Goal: Complete application form: Complete application form

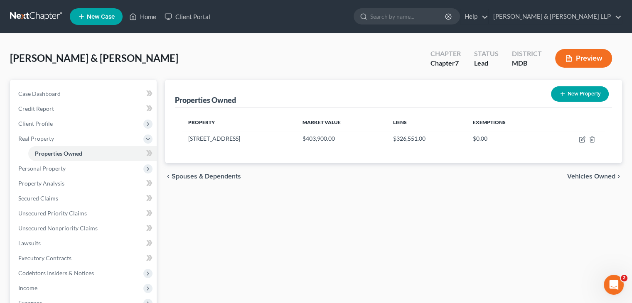
click at [578, 101] on button "New Property" at bounding box center [580, 93] width 58 height 15
select select "21"
select select "19"
select select "2"
select select "0"
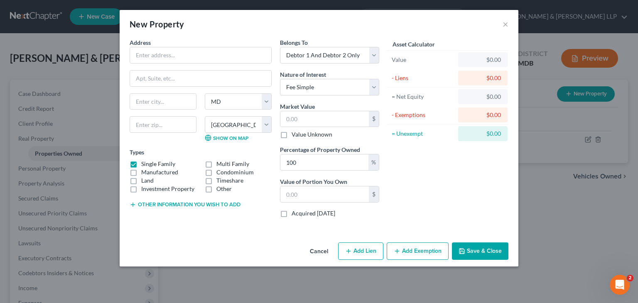
click at [322, 257] on button "Cancel" at bounding box center [319, 251] width 32 height 17
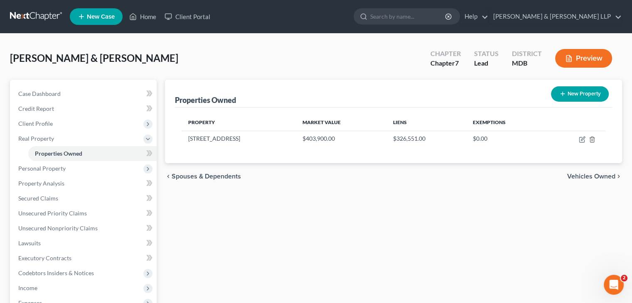
click at [574, 97] on button "New Property" at bounding box center [580, 93] width 58 height 15
select select "21"
select select "19"
select select "2"
select select "0"
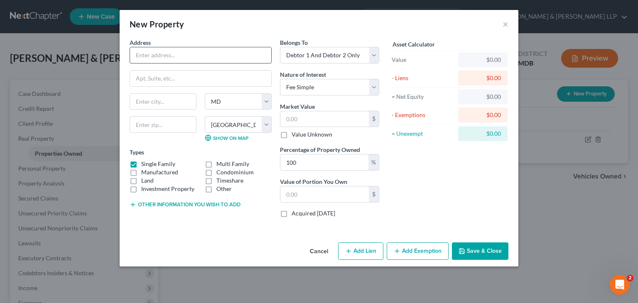
click at [171, 57] on input "text" at bounding box center [200, 55] width 141 height 16
type input "[STREET_ADDRESS][PERSON_NAME]"
click at [166, 99] on input "text" at bounding box center [163, 102] width 66 height 16
type input "[GEOGRAPHIC_DATA]"
type input "20653"
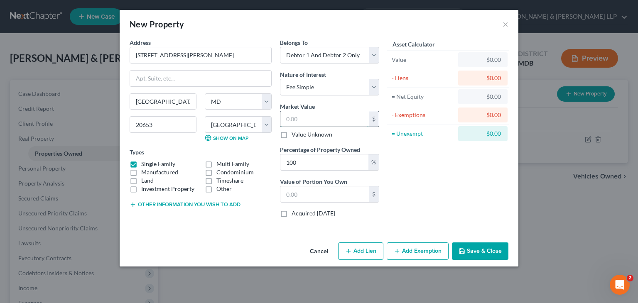
click at [326, 119] on input "text" at bounding box center [324, 119] width 88 height 16
type input "3"
type input "3.00"
type input "39"
type input "39.00"
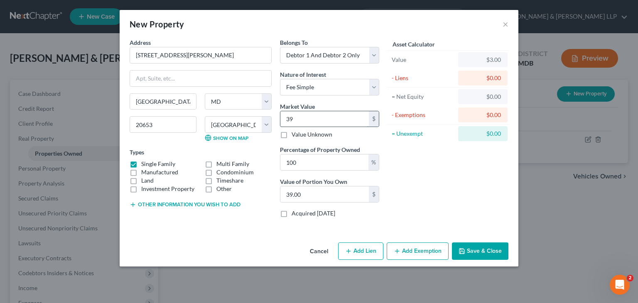
type input "390"
type input "390.00"
type input "3906"
type input "3,906.00"
type input "3,9060"
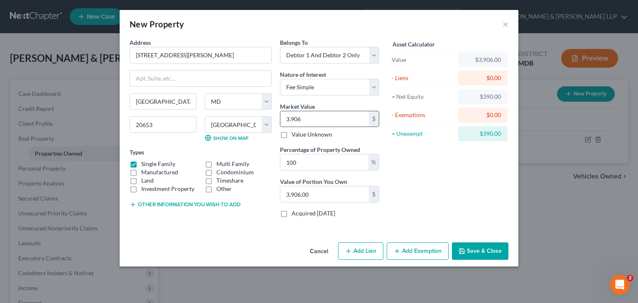
type input "39,060.00"
type input "39,0600"
type input "390,600.00"
type input "390,600"
click at [329, 193] on input "390,600.00" at bounding box center [324, 195] width 88 height 16
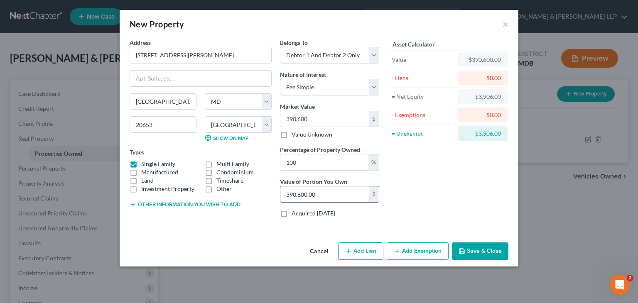
type input "0.00"
type input "3"
type input "0.01"
type input "38"
type input "0.10"
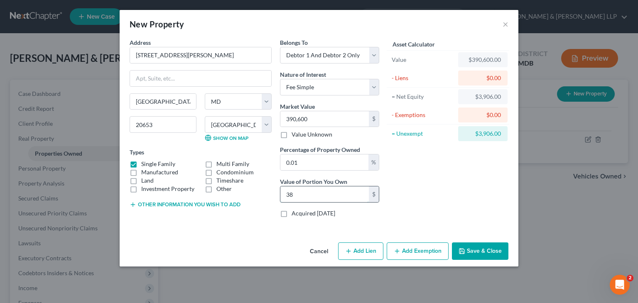
type input "385"
type input "0.99"
type input "3,850"
type input "9.86"
type input "38,500"
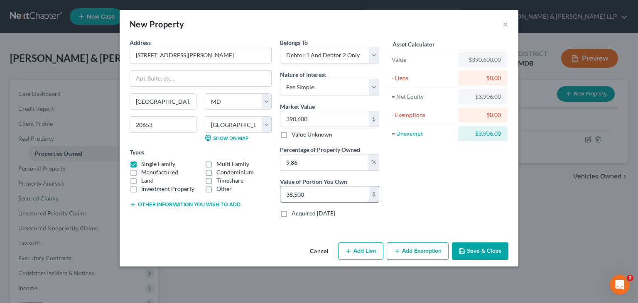
type input "98.57"
type input "385,000"
drag, startPoint x: 344, startPoint y: 192, endPoint x: 147, endPoint y: 131, distance: 206.5
click at [147, 131] on div "Address * 47955 [PERSON_NAME][GEOGRAPHIC_DATA] [GEOGRAPHIC_DATA] [US_STATE][GEO…" at bounding box center [254, 131] width 258 height 186
type input "0"
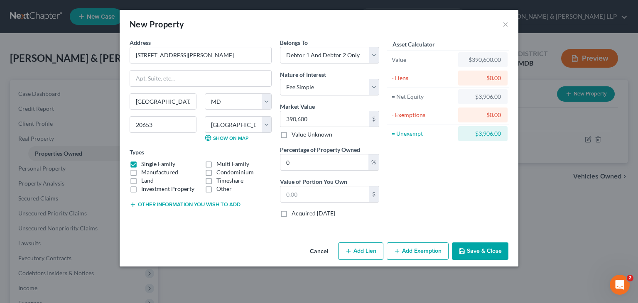
click at [491, 79] on div "$0.00" at bounding box center [483, 78] width 36 height 8
click at [484, 72] on div "$0.00" at bounding box center [482, 78] width 49 height 15
click at [485, 79] on div "$0.00" at bounding box center [483, 78] width 36 height 8
click at [501, 77] on div "$0.00" at bounding box center [483, 78] width 36 height 8
click at [331, 200] on input "text" at bounding box center [324, 195] width 88 height 16
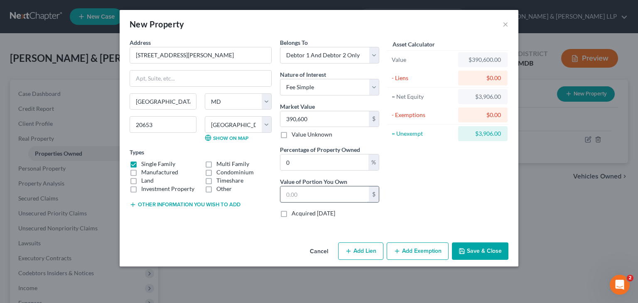
type input "0.00"
type input "3"
type input "0.01"
type input "38"
type input "0.10"
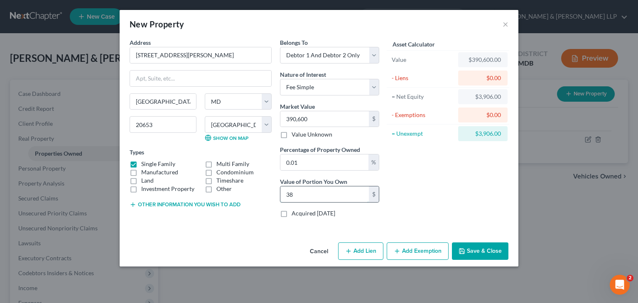
type input "380"
type input "0.01"
type input "38"
type input "0.10"
type input "385"
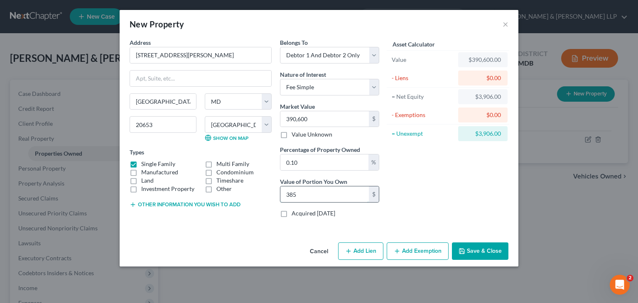
type input "0.99"
type input "3,850"
type input "9.86"
type input "38,500"
type input "98.57"
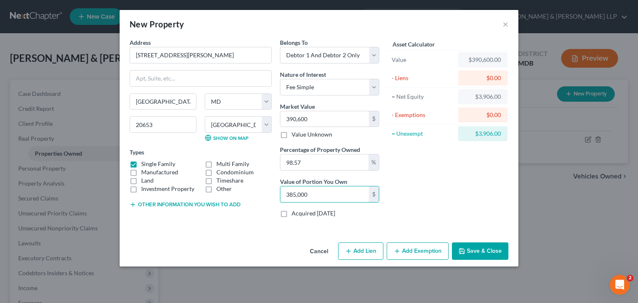
type input "385,000"
click at [477, 250] on button "Save & Close" at bounding box center [480, 251] width 57 height 17
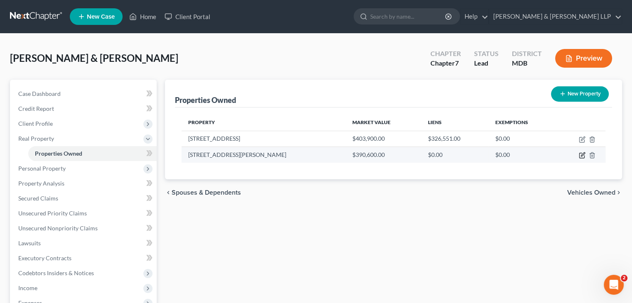
click at [581, 153] on icon "button" at bounding box center [582, 155] width 7 height 7
select select "21"
select select "19"
select select "2"
select select "0"
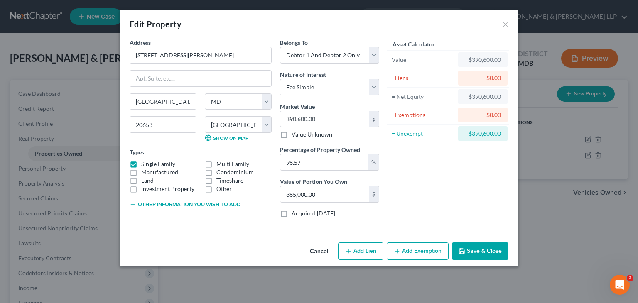
click at [478, 83] on div "$0.00" at bounding box center [482, 78] width 49 height 15
click at [372, 252] on button "Add Lien" at bounding box center [360, 251] width 45 height 17
select select "2"
select select "0"
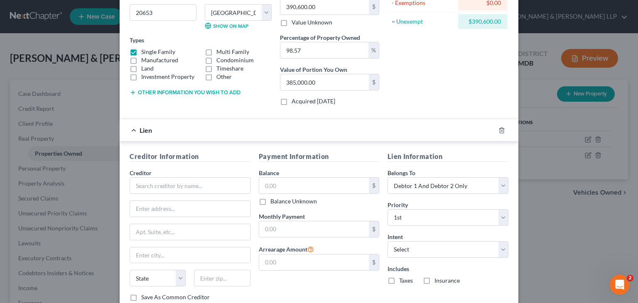
scroll to position [125, 0]
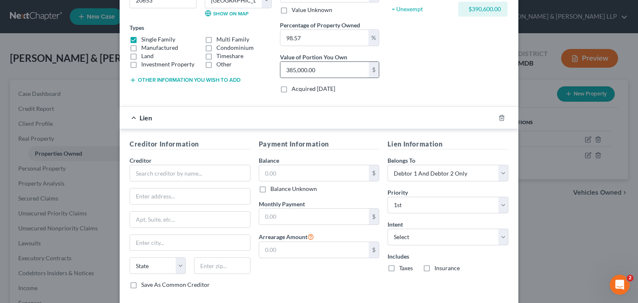
click at [343, 70] on input "385,000.00" at bounding box center [324, 70] width 88 height 16
type input "0"
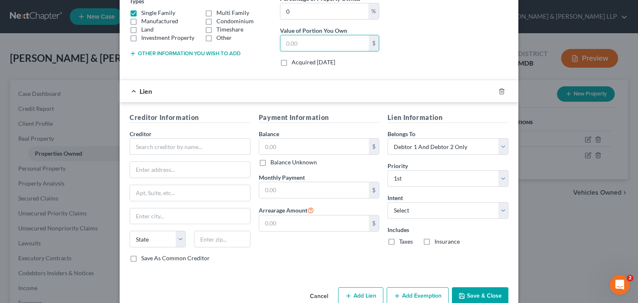
scroll to position [166, 0]
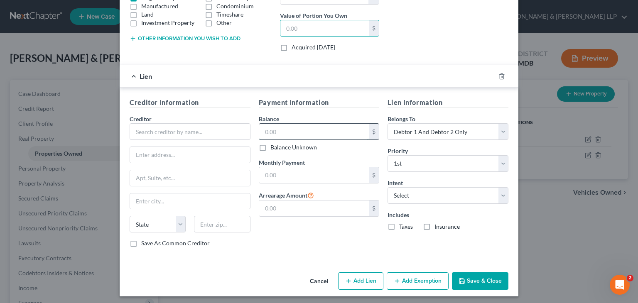
click at [302, 129] on input "text" at bounding box center [314, 132] width 110 height 16
type input "385,000"
click at [485, 279] on button "Save & Close" at bounding box center [480, 281] width 57 height 17
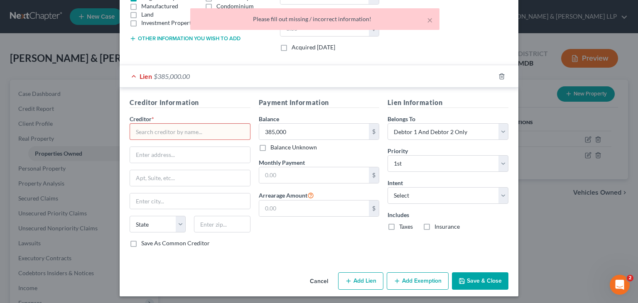
click at [170, 136] on input "text" at bounding box center [190, 131] width 121 height 17
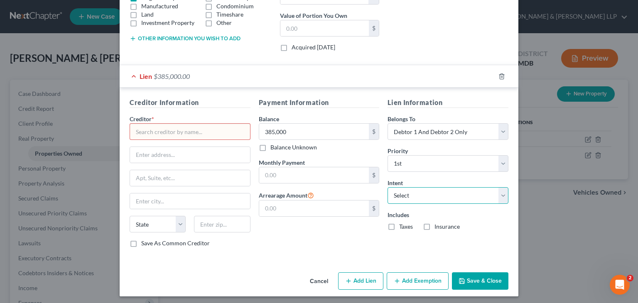
click at [425, 197] on select "Select Surrender Redeem Reaffirm Avoid Other" at bounding box center [448, 195] width 121 height 17
click at [308, 278] on button "Cancel" at bounding box center [319, 281] width 32 height 17
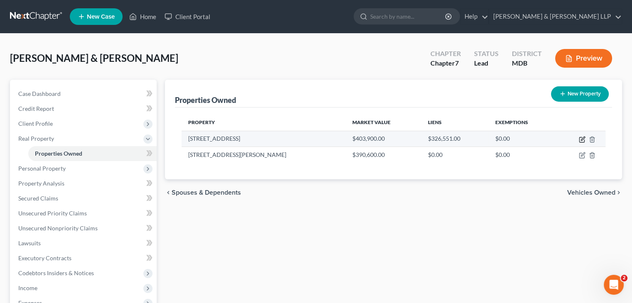
click at [581, 140] on icon "button" at bounding box center [582, 139] width 7 height 7
select select "21"
select select "19"
select select "2"
select select "0"
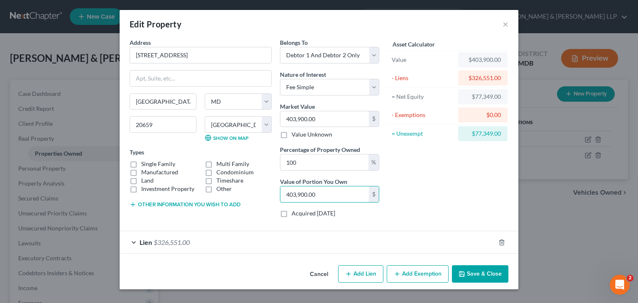
type input "0"
click at [141, 161] on label "Single Family" at bounding box center [158, 164] width 34 height 8
click at [145, 161] on input "Single Family" at bounding box center [147, 162] width 5 height 5
checkbox input "true"
click at [482, 80] on div "$326,551.00" at bounding box center [483, 78] width 36 height 8
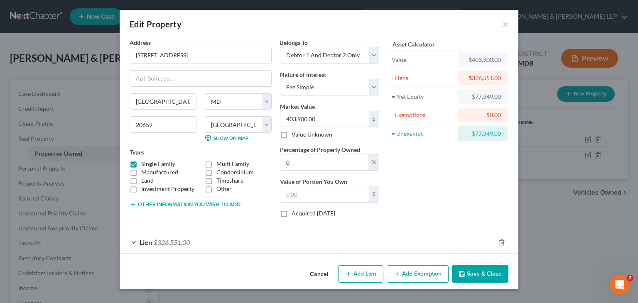
click at [364, 275] on button "Add Lien" at bounding box center [360, 273] width 45 height 17
select select "2"
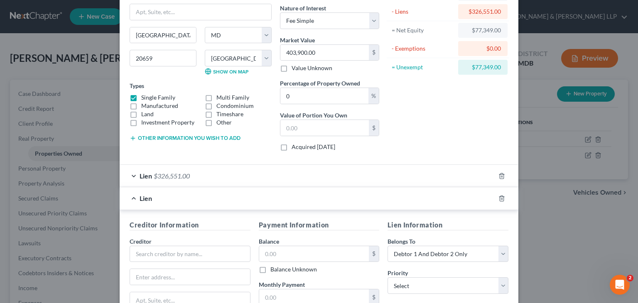
scroll to position [190, 0]
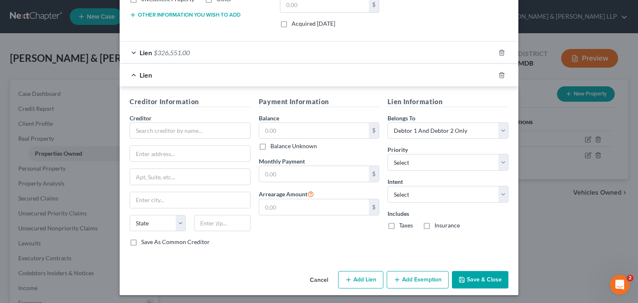
click at [130, 72] on div "Lien" at bounding box center [308, 75] width 376 height 22
click at [323, 278] on button "Cancel" at bounding box center [319, 280] width 32 height 17
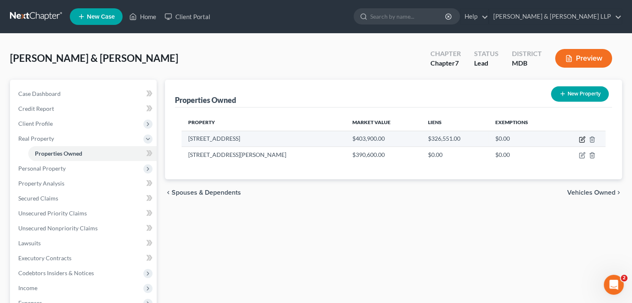
click at [582, 140] on icon "button" at bounding box center [582, 139] width 7 height 7
select select "21"
select select "19"
select select "2"
select select "0"
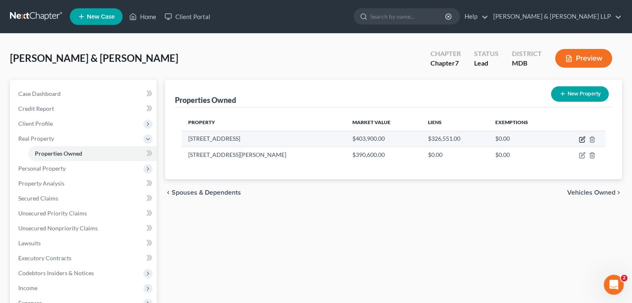
select select "39"
select select "2"
select select "0"
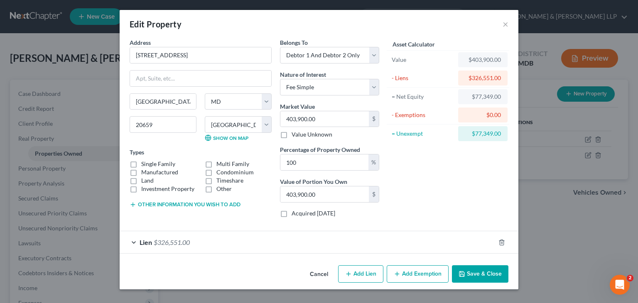
click at [137, 241] on div "Lien $326,551.00" at bounding box center [308, 242] width 376 height 22
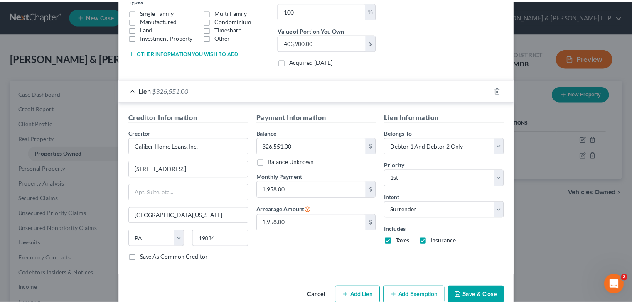
scroll to position [166, 0]
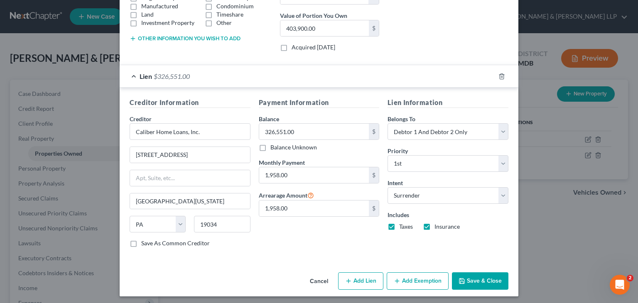
click at [474, 277] on button "Save & Close" at bounding box center [480, 281] width 57 height 17
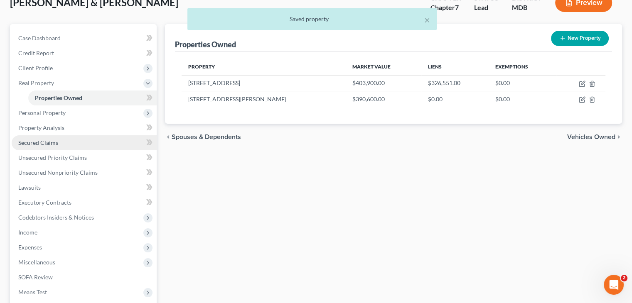
scroll to position [42, 0]
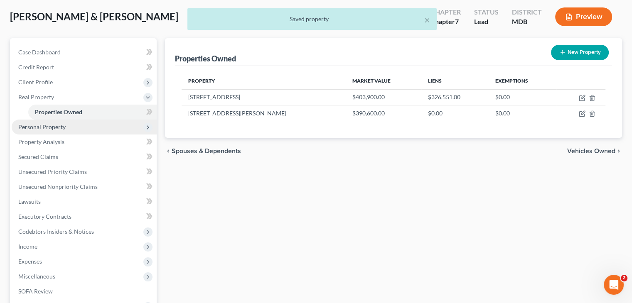
click at [71, 131] on span "Personal Property" at bounding box center [84, 127] width 145 height 15
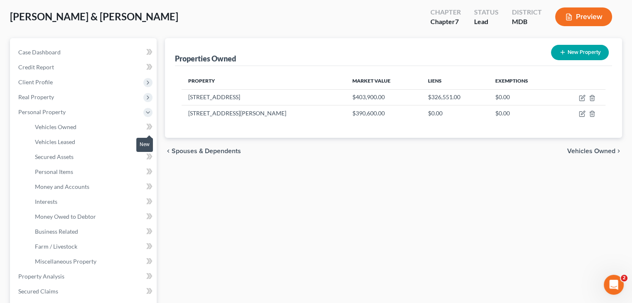
click at [149, 129] on icon at bounding box center [149, 127] width 6 height 10
click at [150, 129] on icon at bounding box center [151, 127] width 4 height 6
click at [146, 123] on icon at bounding box center [149, 127] width 6 height 10
click at [58, 130] on span "Vehicles Owned" at bounding box center [56, 126] width 42 height 7
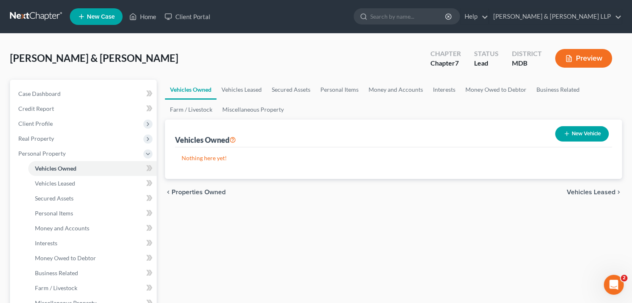
click at [583, 138] on button "New Vehicle" at bounding box center [582, 133] width 54 height 15
select select "0"
select select "2"
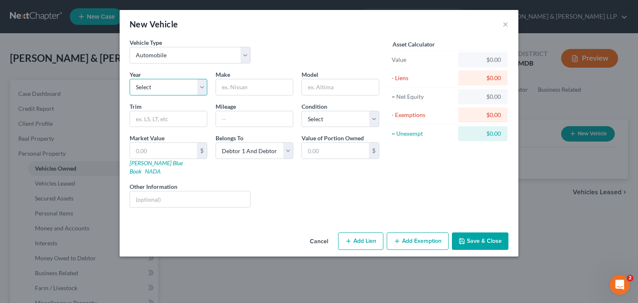
click at [164, 88] on select "Select 2026 2025 2024 2023 2022 2021 2020 2019 2018 2017 2016 2015 2014 2013 20…" at bounding box center [169, 87] width 78 height 17
select select "5"
click at [130, 79] on select "Select 2026 2025 2024 2023 2022 2021 2020 2019 2018 2017 2016 2015 2014 2013 20…" at bounding box center [169, 87] width 78 height 17
click at [142, 150] on input "text" at bounding box center [163, 151] width 67 height 16
type input "1"
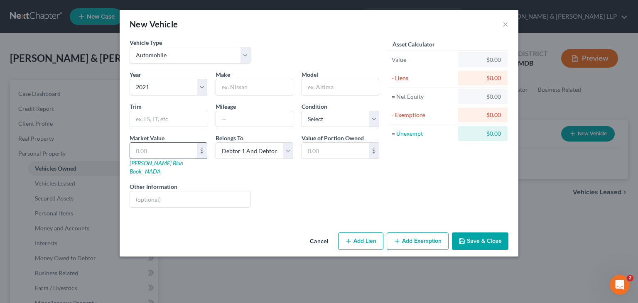
type input "1.00"
type input "14"
type input "14.00"
type input "143"
type input "143.00"
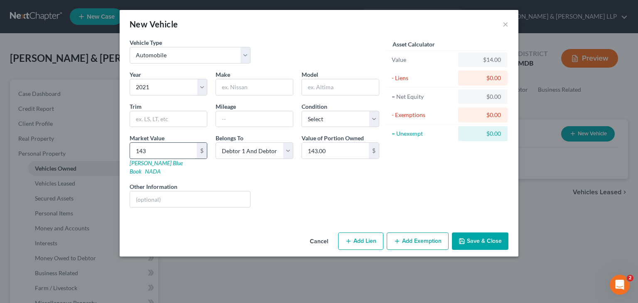
type input "1430"
type input "1,430.00"
type input "1,4300"
type input "14,300.00"
type input "14,300"
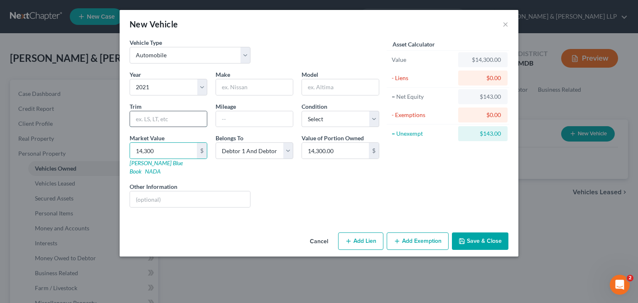
click at [177, 125] on input "text" at bounding box center [168, 119] width 77 height 16
type input "SEL"
click at [249, 88] on input "text" at bounding box center [254, 87] width 77 height 16
type input "Hyundai"
type input "79,000"
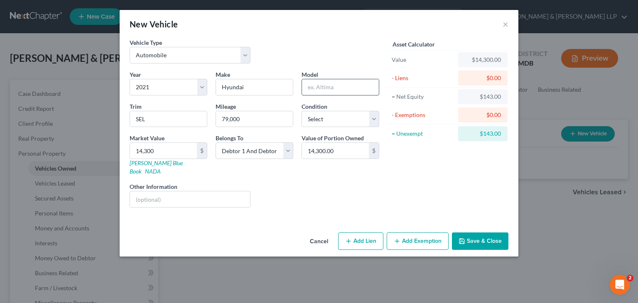
click at [328, 87] on input "text" at bounding box center [340, 87] width 77 height 16
type input "[MEDICAL_DATA]"
click at [343, 116] on select "Select Excellent Very Good Good Fair Poor" at bounding box center [341, 119] width 78 height 17
select select "2"
click at [302, 111] on select "Select Excellent Very Good Good Fair Poor" at bounding box center [341, 119] width 78 height 17
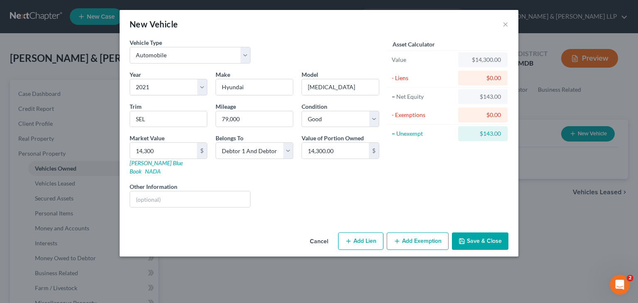
click at [479, 75] on div "$0.00" at bounding box center [483, 78] width 36 height 8
click at [369, 233] on button "Add Lien" at bounding box center [360, 241] width 45 height 17
select select "2"
select select "0"
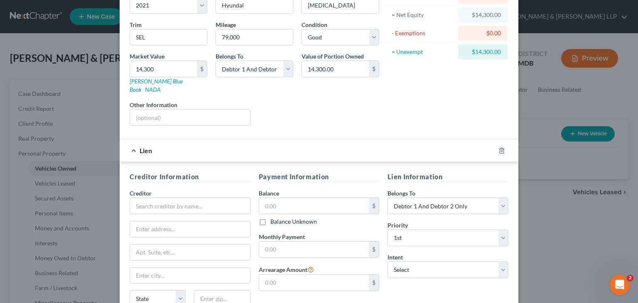
scroll to position [83, 0]
click at [194, 197] on input "text" at bounding box center [190, 205] width 121 height 17
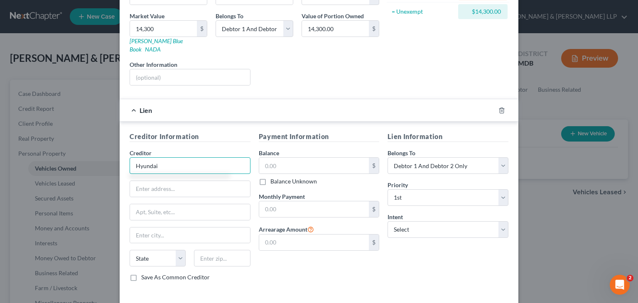
scroll to position [150, 0]
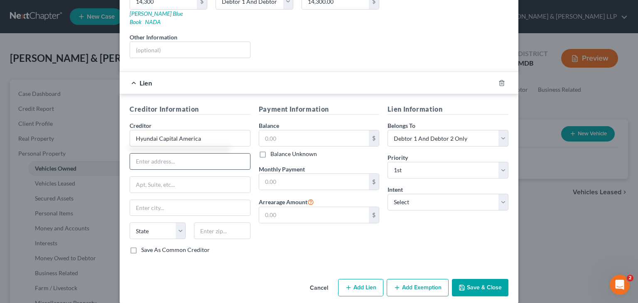
click at [210, 154] on input "text" at bounding box center [190, 162] width 120 height 16
click at [573, 258] on div "New Vehicle × Vehicle Type Select Automobile Truck Trailer Watercraft Aircraft …" at bounding box center [319, 151] width 638 height 303
drag, startPoint x: 168, startPoint y: 148, endPoint x: 345, endPoint y: 67, distance: 194.5
click at [168, 154] on input "text" at bounding box center [190, 162] width 120 height 16
click at [206, 121] on div "Creditor * Hyundai Capital America" at bounding box center [190, 133] width 121 height 25
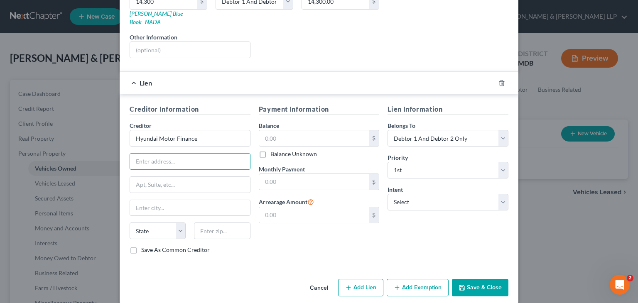
type input "Hyundai Motor Finance"
click at [550, 238] on div "New Vehicle × Vehicle Type Select Automobile Truck Trailer Watercraft Aircraft …" at bounding box center [319, 151] width 638 height 303
click at [189, 177] on input "text" at bounding box center [190, 185] width 120 height 16
click at [179, 154] on input "text" at bounding box center [190, 162] width 120 height 16
type input "a"
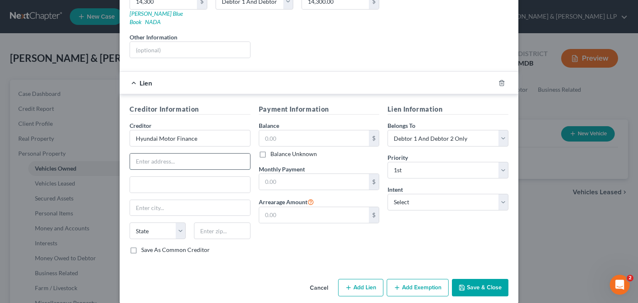
type input "a"
type input "Attn: Bankruptcy"
type input "PO Box 20826"
type input "[GEOGRAPHIC_DATA]"
select select "4"
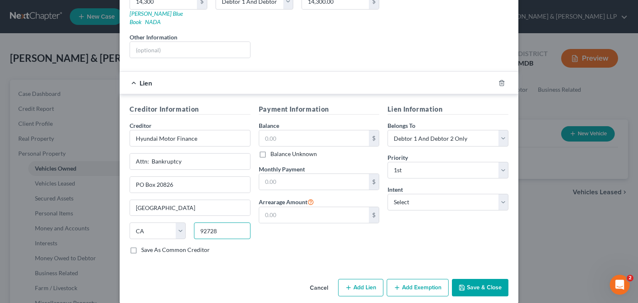
type input "92728"
click at [141, 246] on label "Save As Common Creditor" at bounding box center [175, 250] width 69 height 8
click at [145, 246] on input "Save As Common Creditor" at bounding box center [147, 248] width 5 height 5
checkbox input "true"
click at [320, 130] on input "text" at bounding box center [314, 138] width 110 height 16
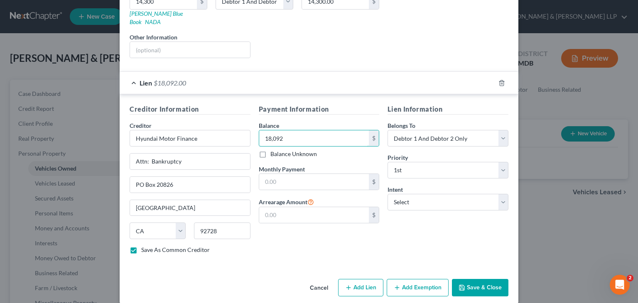
type input "18,092"
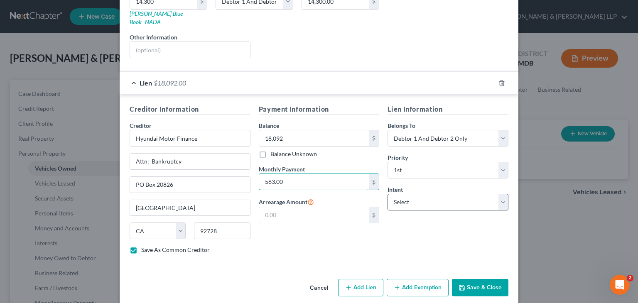
type input "563.00"
click at [417, 197] on select "Select Surrender Redeem Reaffirm Avoid Other" at bounding box center [448, 202] width 121 height 17
click at [335, 217] on div "Payment Information Balance 18,092.00 $ Balance Unknown Balance Undetermined 18…" at bounding box center [319, 182] width 129 height 157
click at [475, 279] on button "Save & Close" at bounding box center [480, 287] width 57 height 17
checkbox input "false"
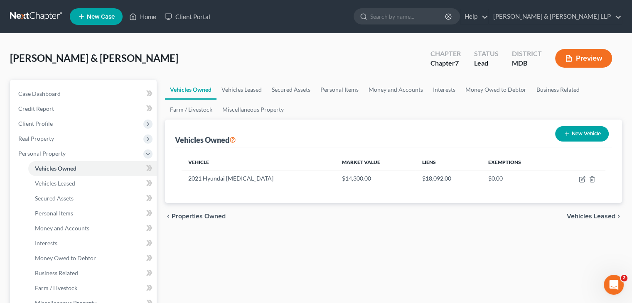
click at [590, 135] on button "New Vehicle" at bounding box center [582, 133] width 54 height 15
select select "0"
select select "2"
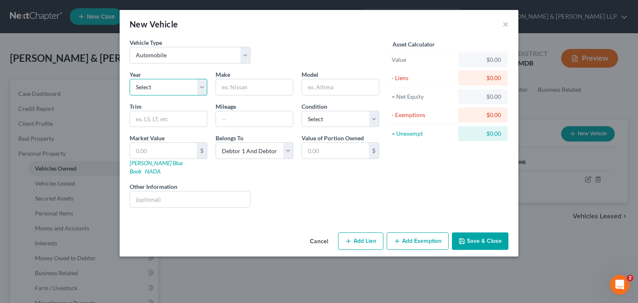
click at [166, 86] on select "Select 2026 2025 2024 2023 2022 2021 2020 2019 2018 2017 2016 2015 2014 2013 20…" at bounding box center [169, 87] width 78 height 17
select select "3"
click at [130, 79] on select "Select 2026 2025 2024 2023 2022 2021 2020 2019 2018 2017 2016 2015 2014 2013 20…" at bounding box center [169, 87] width 78 height 17
click at [165, 126] on input "text" at bounding box center [168, 119] width 77 height 16
type input "EX-L AWD"
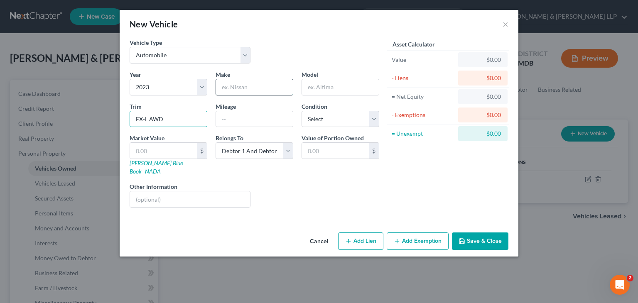
click at [238, 83] on input "text" at bounding box center [254, 87] width 77 height 16
type input "Honda"
click at [241, 117] on input "text" at bounding box center [254, 119] width 77 height 16
type input "17000"
click at [344, 81] on input "text" at bounding box center [340, 87] width 77 height 16
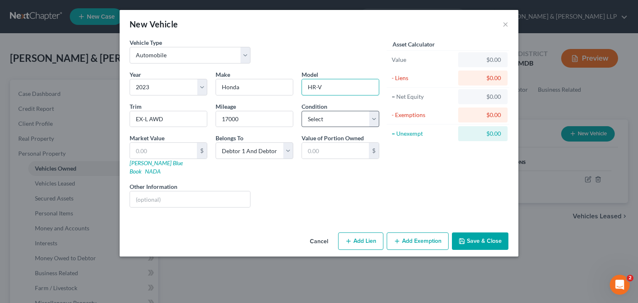
type input "HR-V"
click at [379, 120] on select "Select Excellent Very Good Good Fair Poor" at bounding box center [341, 119] width 78 height 17
select select "1"
click at [302, 111] on select "Select Excellent Very Good Good Fair Poor" at bounding box center [341, 119] width 78 height 17
click at [148, 153] on input "text" at bounding box center [163, 151] width 67 height 16
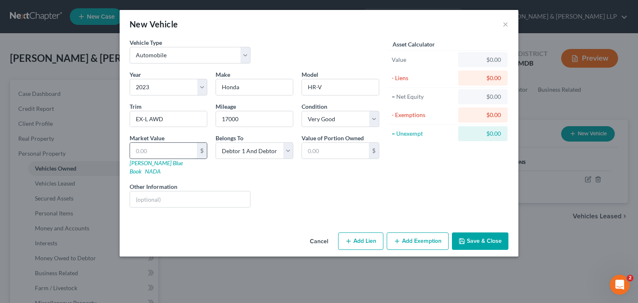
type input "2"
type input "2.00"
type input "23"
type input "23.00"
type input "236"
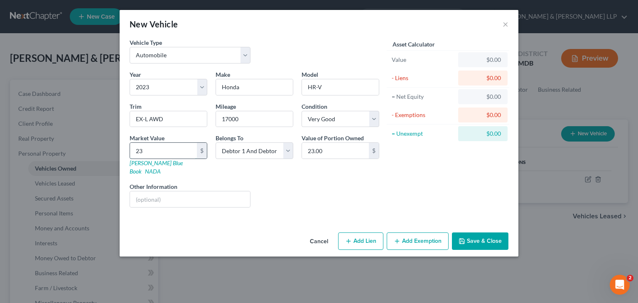
type input "236.00"
type input "2367"
type input "2,367.00"
type input "2,3675"
type input "23,675.00"
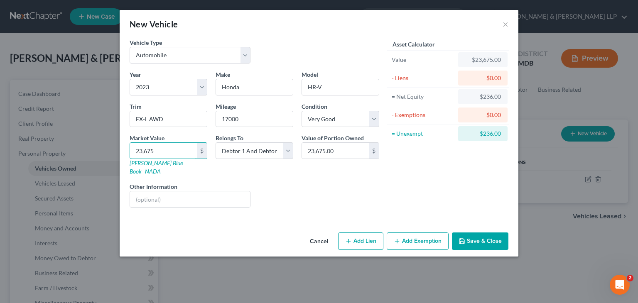
type input "23,675"
click at [363, 233] on button "Add Lien" at bounding box center [360, 241] width 45 height 17
select select "2"
select select "0"
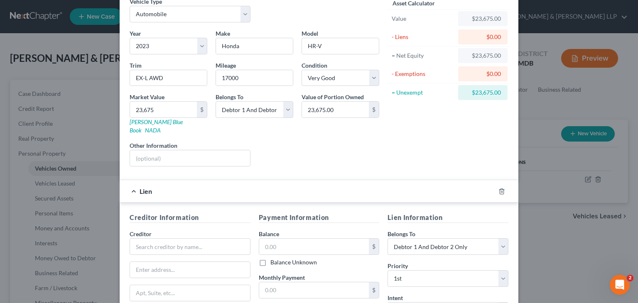
scroll to position [42, 0]
click at [171, 238] on input "text" at bounding box center [190, 246] width 121 height 17
type input "American Honda Finance Corporation"
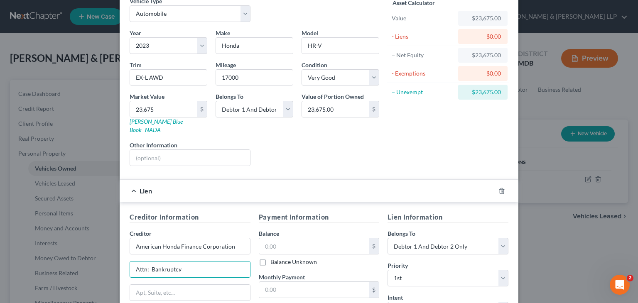
type input "Attn: Bankruptcy"
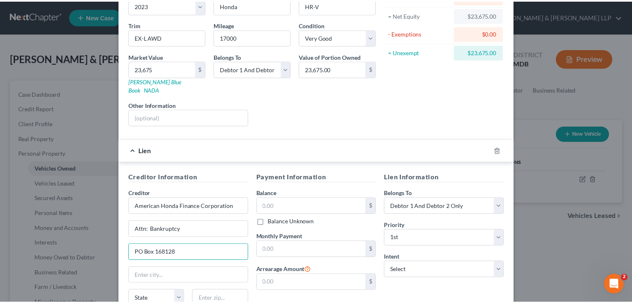
scroll to position [150, 0]
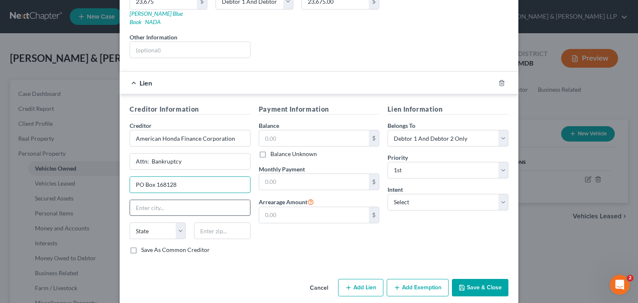
type input "PO Box 168128"
drag, startPoint x: 172, startPoint y: 199, endPoint x: 178, endPoint y: 190, distance: 10.1
click at [173, 200] on input "text" at bounding box center [190, 208] width 120 height 16
type input "("
type input "[PERSON_NAME]"
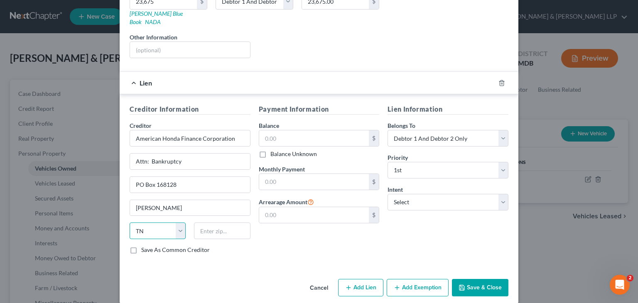
select select "45"
click at [224, 224] on input "text" at bounding box center [222, 231] width 56 height 17
type input "75016"
click at [141, 246] on label "Save As Common Creditor" at bounding box center [175, 250] width 69 height 8
click at [145, 246] on input "Save As Common Creditor" at bounding box center [147, 248] width 5 height 5
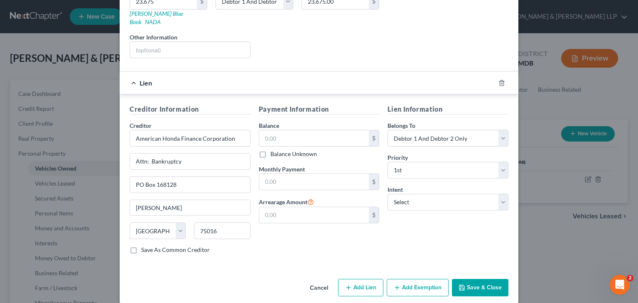
checkbox input "true"
click at [298, 133] on input "text" at bounding box center [314, 138] width 110 height 16
type input "28,152"
type input "628.00"
click at [468, 280] on button "Save & Close" at bounding box center [480, 287] width 57 height 17
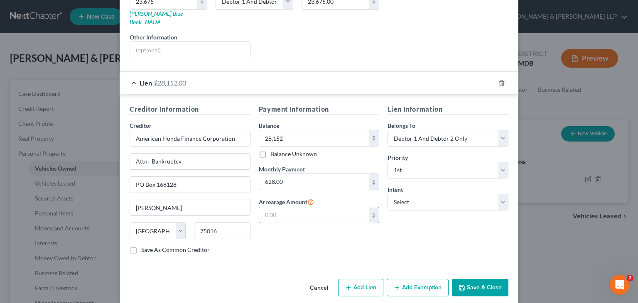
checkbox input "false"
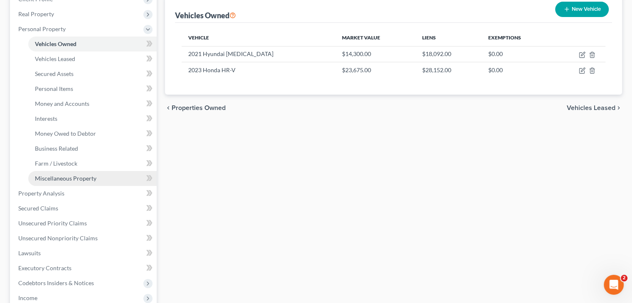
scroll to position [0, 0]
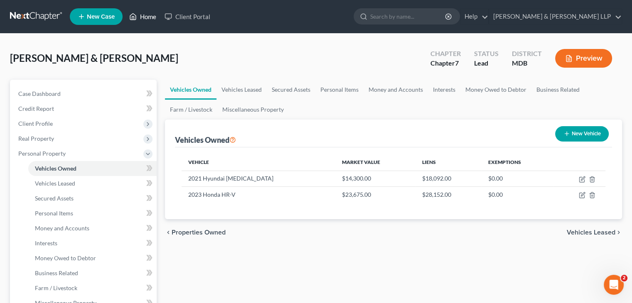
click at [142, 20] on link "Home" at bounding box center [142, 16] width 35 height 15
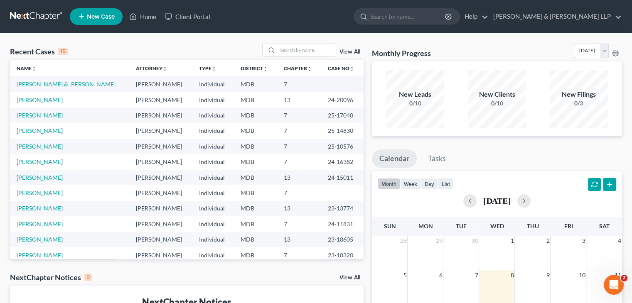
click at [45, 114] on link "[PERSON_NAME]" at bounding box center [40, 115] width 46 height 7
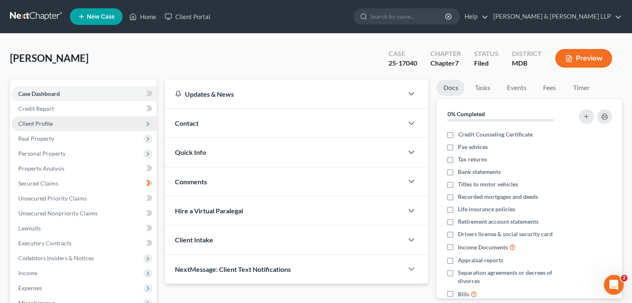
click at [42, 123] on span "Client Profile" at bounding box center [35, 123] width 34 height 7
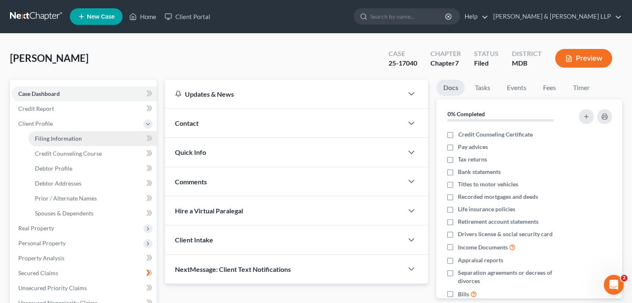
click at [42, 140] on span "Filing Information" at bounding box center [58, 138] width 47 height 7
select select "1"
select select "0"
select select "38"
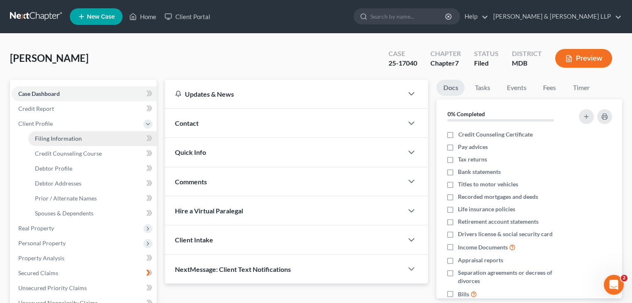
select select "0"
select select "21"
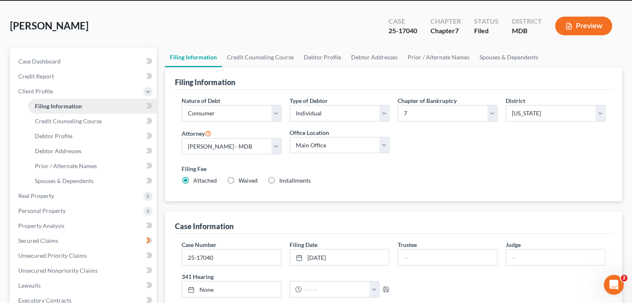
scroll to position [83, 0]
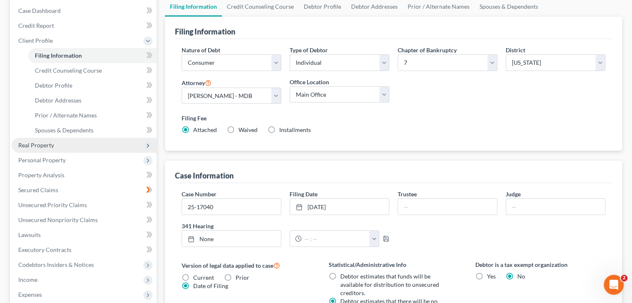
click at [30, 147] on span "Real Property" at bounding box center [36, 145] width 36 height 7
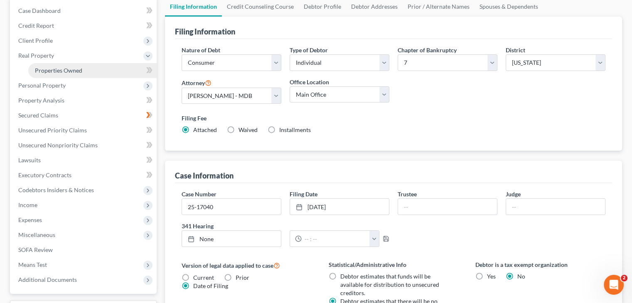
click at [43, 70] on span "Properties Owned" at bounding box center [58, 70] width 47 height 7
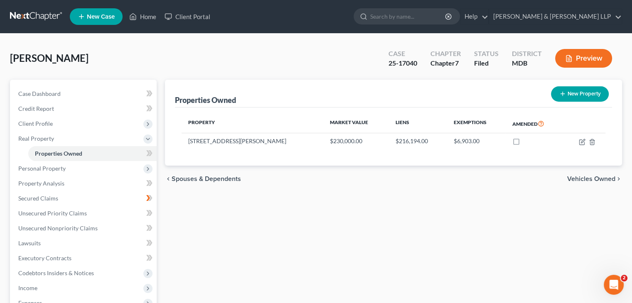
click at [586, 57] on button "Preview" at bounding box center [583, 58] width 57 height 19
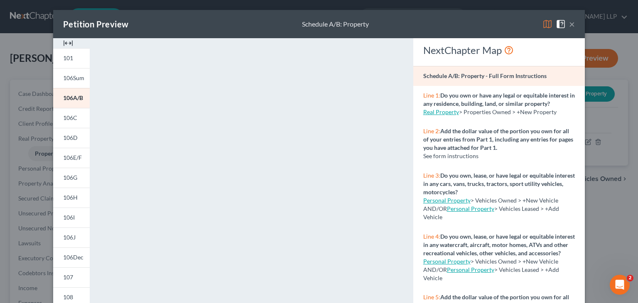
click at [569, 29] on button "×" at bounding box center [572, 24] width 6 height 10
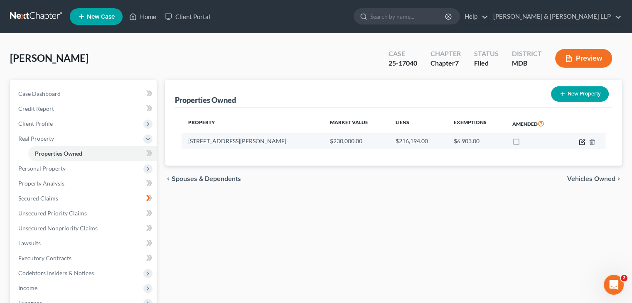
click at [582, 145] on icon "button" at bounding box center [582, 142] width 7 height 7
select select "48"
select select "37"
select select "3"
select select "1"
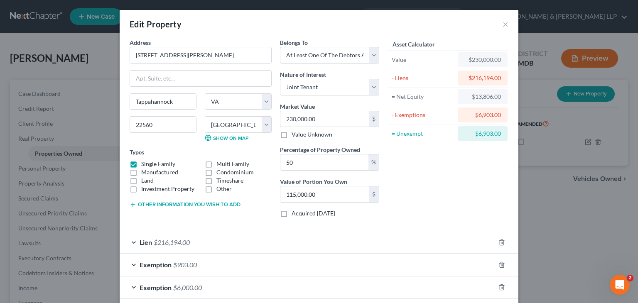
scroll to position [40, 0]
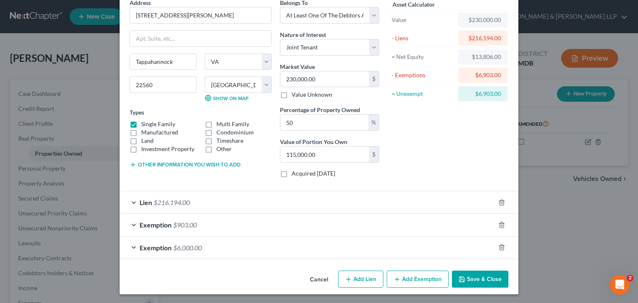
click at [129, 200] on div "Lien $216,194.00" at bounding box center [308, 203] width 376 height 22
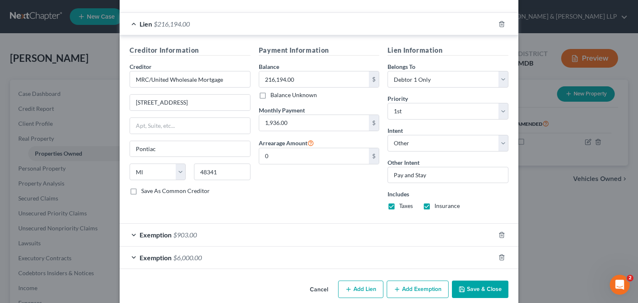
scroll to position [228, 0]
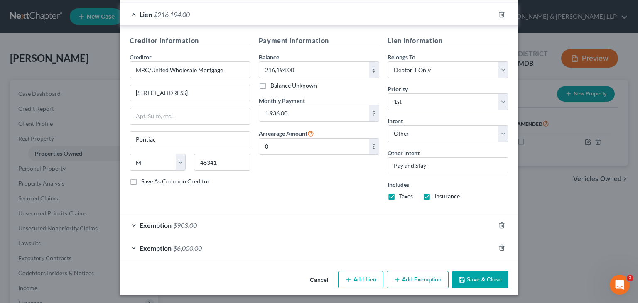
click at [130, 222] on div "Exemption $903.00" at bounding box center [308, 225] width 376 height 22
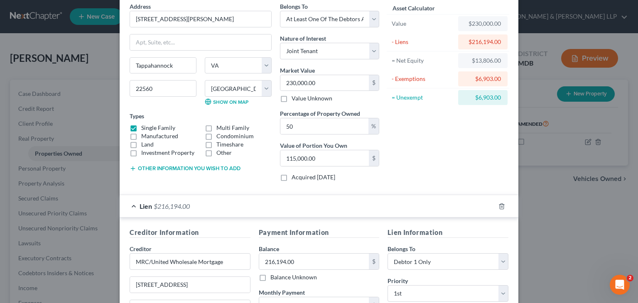
scroll to position [0, 0]
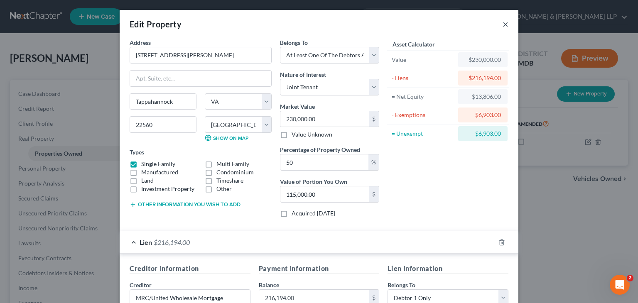
click at [503, 25] on button "×" at bounding box center [506, 24] width 6 height 10
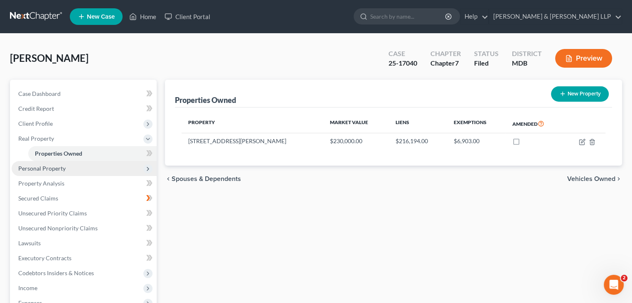
click at [45, 169] on span "Personal Property" at bounding box center [41, 168] width 47 height 7
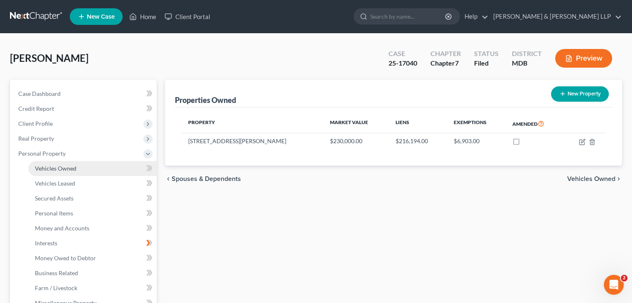
click at [58, 169] on span "Vehicles Owned" at bounding box center [56, 168] width 42 height 7
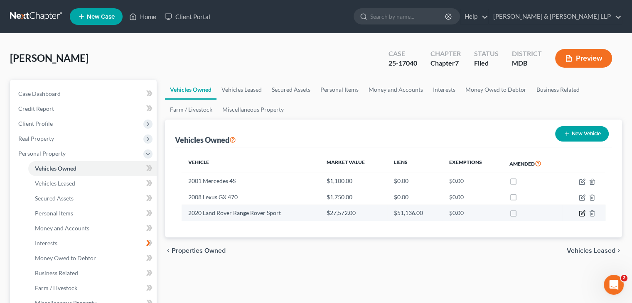
click at [582, 216] on icon "button" at bounding box center [581, 213] width 5 height 5
select select "0"
select select "6"
select select "1"
select select "0"
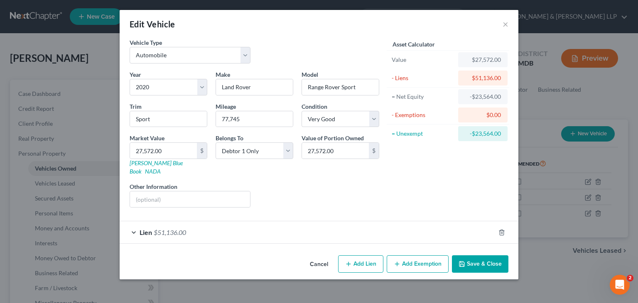
click at [135, 222] on div "Lien $51,136.00" at bounding box center [308, 232] width 376 height 22
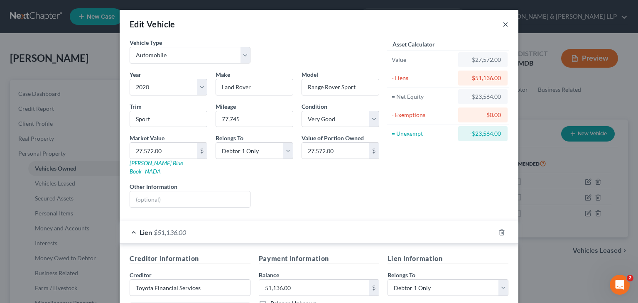
click at [505, 21] on button "×" at bounding box center [506, 24] width 6 height 10
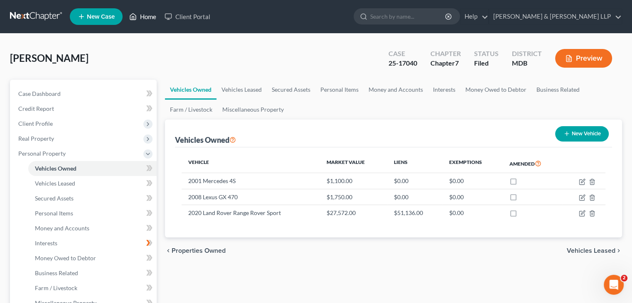
click at [143, 12] on link "Home" at bounding box center [142, 16] width 35 height 15
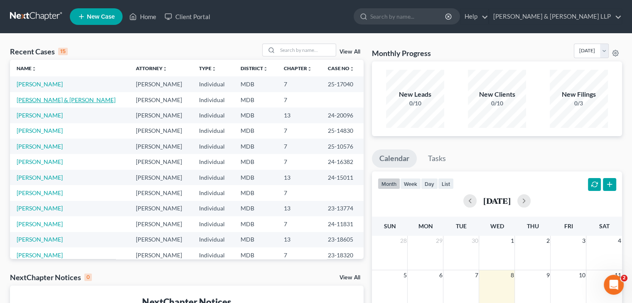
click at [44, 103] on link "[PERSON_NAME] & [PERSON_NAME]" at bounding box center [66, 99] width 99 height 7
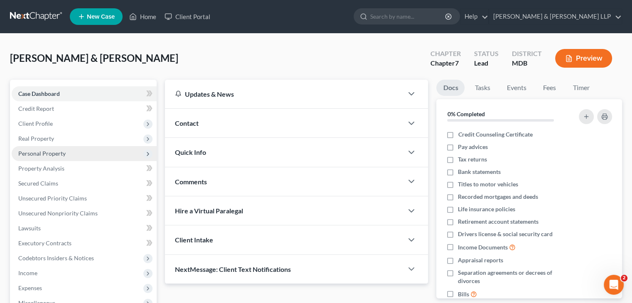
click at [45, 150] on span "Personal Property" at bounding box center [41, 153] width 47 height 7
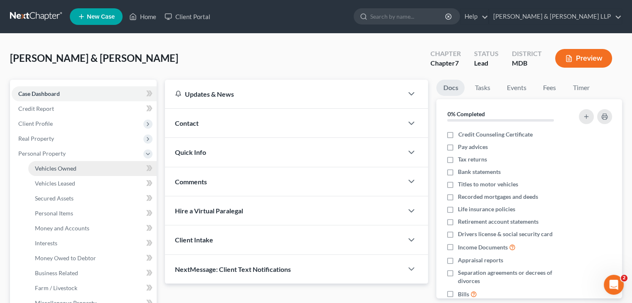
click at [51, 167] on span "Vehicles Owned" at bounding box center [56, 168] width 42 height 7
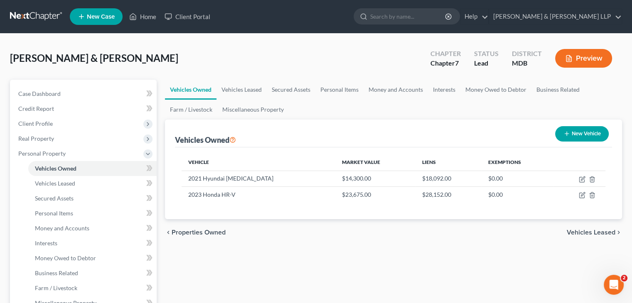
drag, startPoint x: 580, startPoint y: 184, endPoint x: 457, endPoint y: 209, distance: 125.1
click at [580, 184] on td at bounding box center [579, 179] width 52 height 16
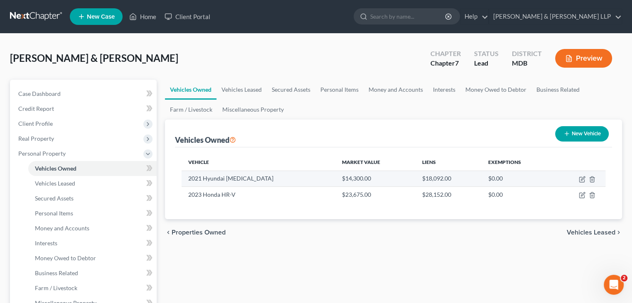
click at [585, 177] on td at bounding box center [579, 179] width 52 height 16
click at [582, 178] on icon "button" at bounding box center [583, 179] width 4 height 4
select select "0"
select select "5"
select select "2"
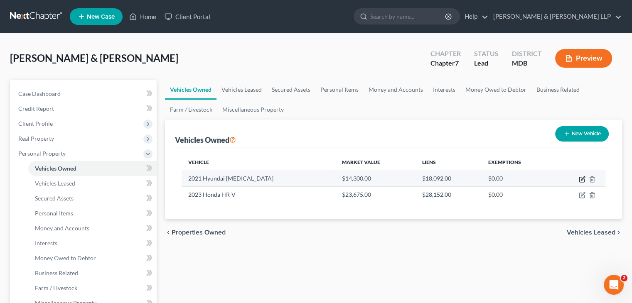
select select "2"
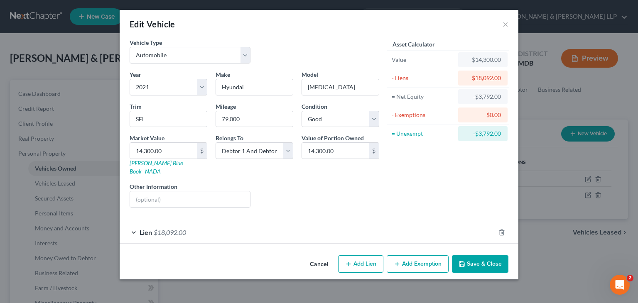
click at [132, 221] on div "Lien $18,092.00" at bounding box center [308, 232] width 376 height 22
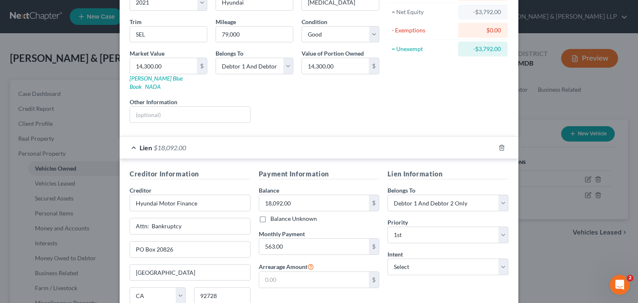
scroll to position [150, 0]
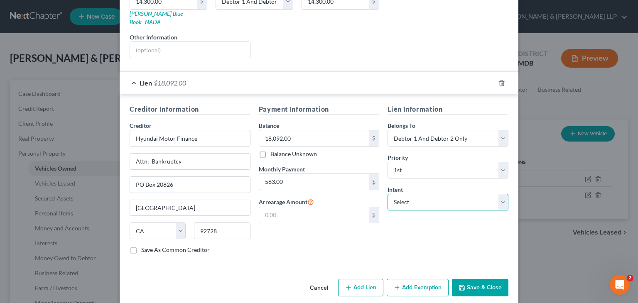
click at [419, 198] on select "Select Surrender Redeem Reaffirm Avoid Other" at bounding box center [448, 202] width 121 height 17
select select "2"
click at [388, 194] on select "Select Surrender Redeem Reaffirm Avoid Other" at bounding box center [448, 202] width 121 height 17
click at [476, 279] on button "Save & Close" at bounding box center [480, 287] width 57 height 17
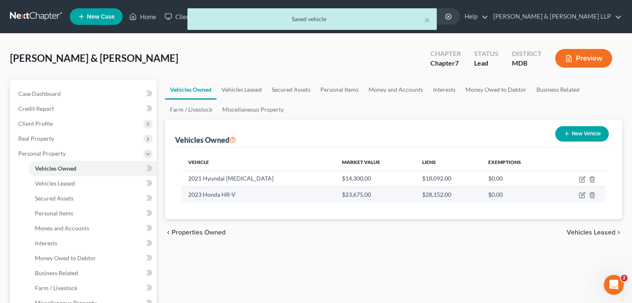
click at [581, 198] on td at bounding box center [579, 195] width 52 height 16
click at [580, 195] on icon "button" at bounding box center [582, 195] width 7 height 7
select select "0"
select select "3"
select select "1"
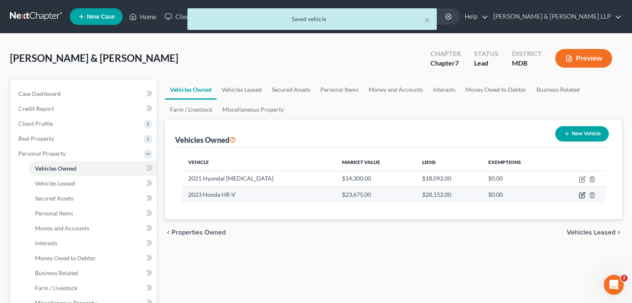
select select "2"
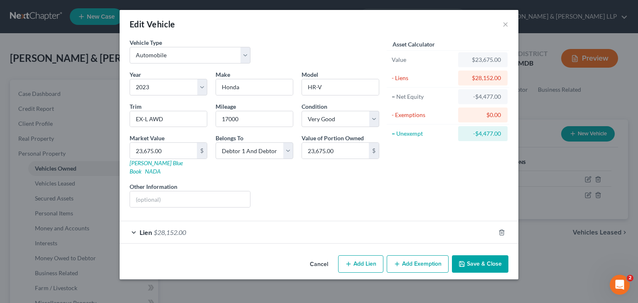
click at [135, 222] on div "Lien $28,152.00" at bounding box center [308, 232] width 376 height 22
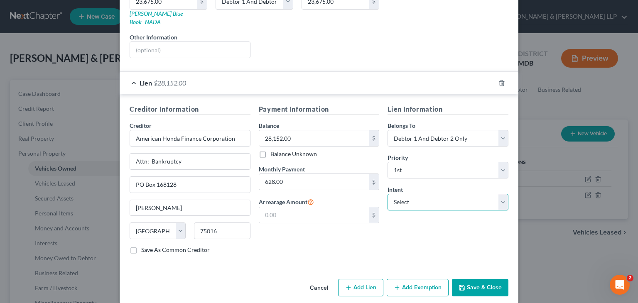
click at [430, 194] on select "Select Surrender Redeem Reaffirm Avoid Other" at bounding box center [448, 202] width 121 height 17
select select "2"
click at [388, 194] on select "Select Surrender Redeem Reaffirm Avoid Other" at bounding box center [448, 202] width 121 height 17
click at [471, 279] on button "Save & Close" at bounding box center [480, 287] width 57 height 17
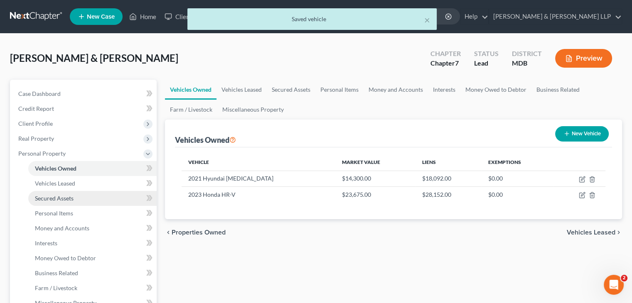
click at [59, 200] on span "Secured Assets" at bounding box center [54, 198] width 39 height 7
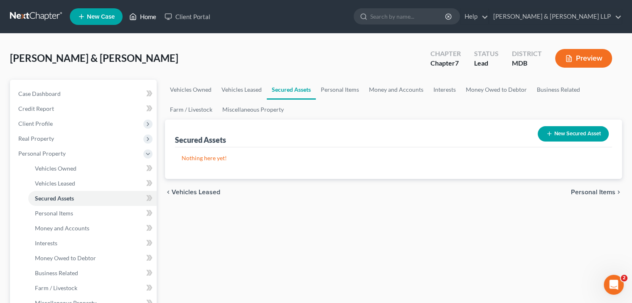
click at [144, 18] on link "Home" at bounding box center [142, 16] width 35 height 15
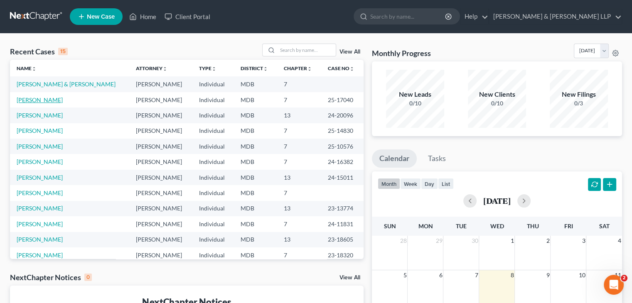
click at [45, 97] on link "[PERSON_NAME]" at bounding box center [40, 99] width 46 height 7
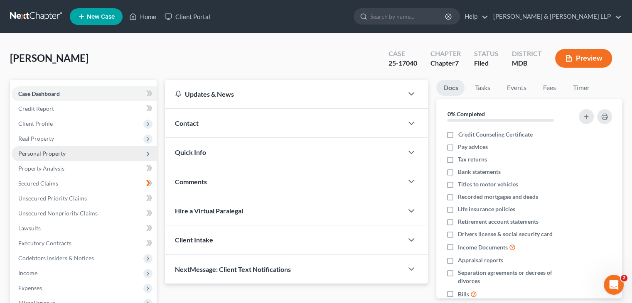
click at [53, 155] on span "Personal Property" at bounding box center [41, 153] width 47 height 7
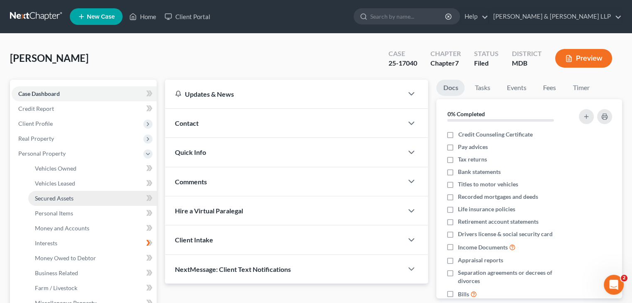
click at [50, 195] on span "Secured Assets" at bounding box center [54, 198] width 39 height 7
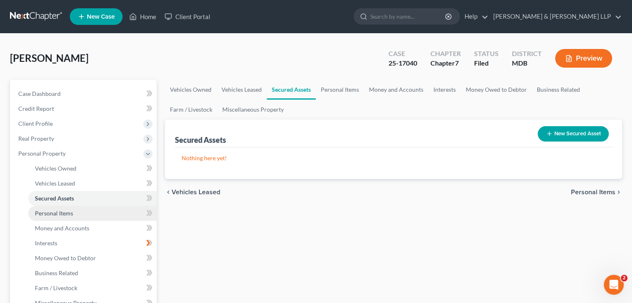
click at [56, 216] on span "Personal Items" at bounding box center [54, 213] width 38 height 7
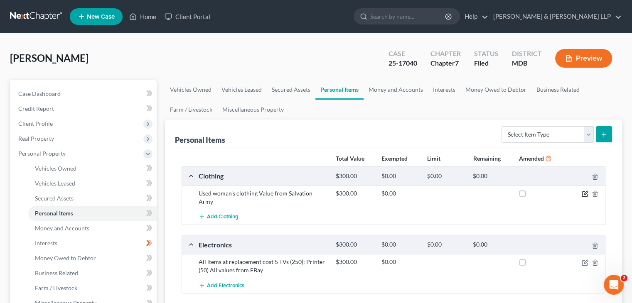
click at [585, 196] on icon "button" at bounding box center [584, 194] width 5 height 5
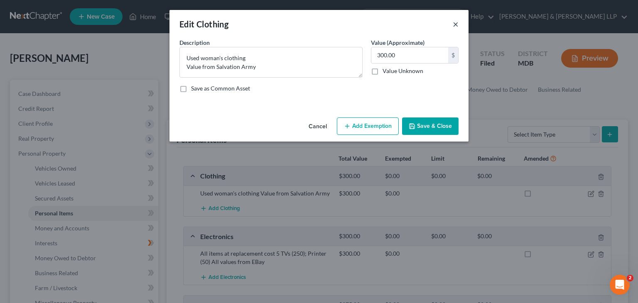
drag, startPoint x: 454, startPoint y: 27, endPoint x: 447, endPoint y: 88, distance: 61.0
click at [454, 27] on button "×" at bounding box center [456, 24] width 6 height 10
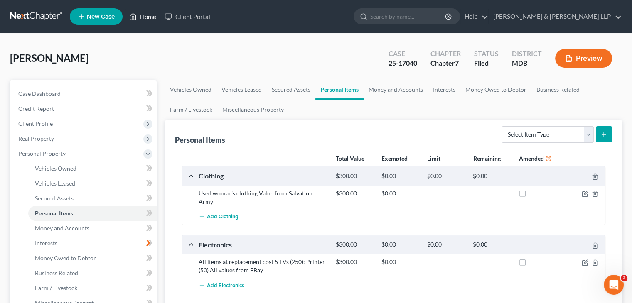
click at [136, 15] on icon at bounding box center [132, 17] width 7 height 10
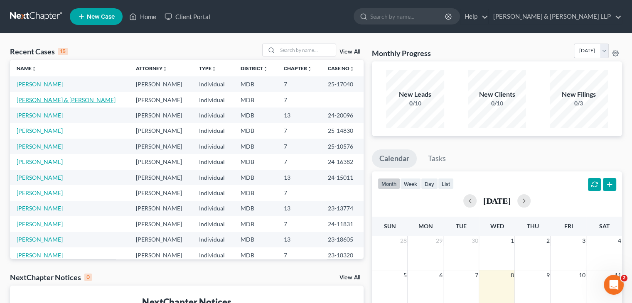
click at [61, 100] on link "[PERSON_NAME] & [PERSON_NAME]" at bounding box center [66, 99] width 99 height 7
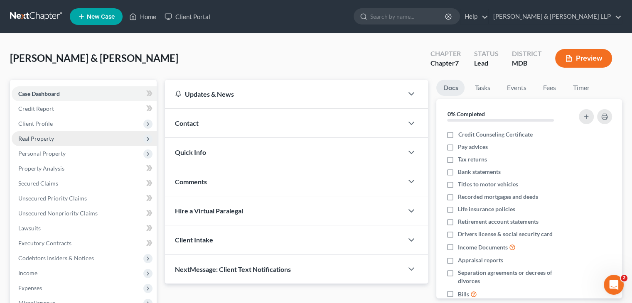
click at [49, 137] on span "Real Property" at bounding box center [36, 138] width 36 height 7
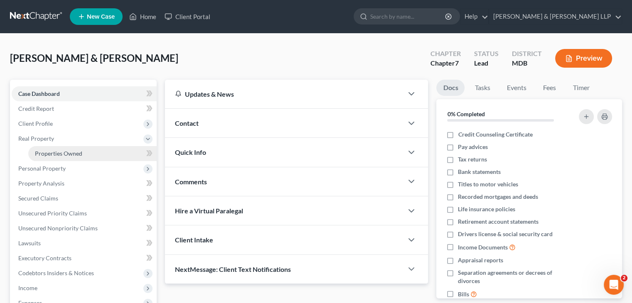
click at [59, 155] on span "Properties Owned" at bounding box center [58, 153] width 47 height 7
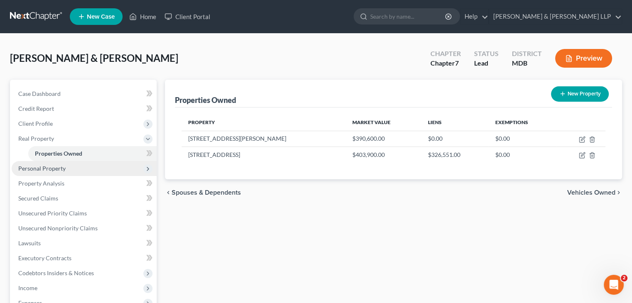
click at [62, 169] on span "Personal Property" at bounding box center [41, 168] width 47 height 7
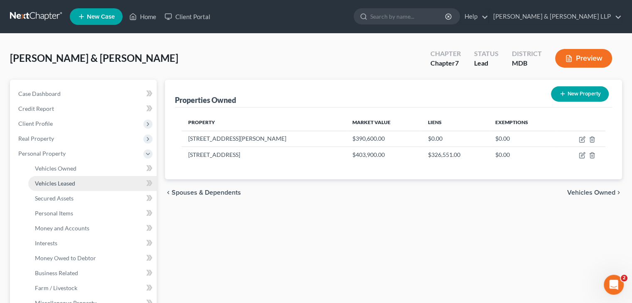
click at [67, 182] on span "Vehicles Leased" at bounding box center [55, 183] width 40 height 7
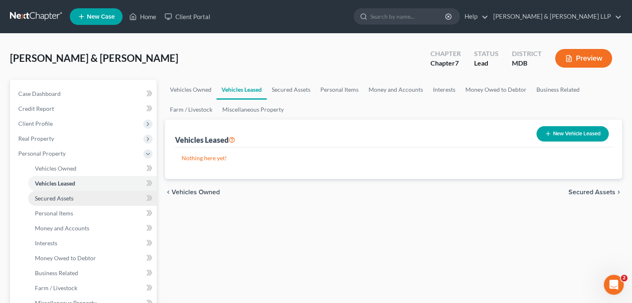
click at [61, 200] on span "Secured Assets" at bounding box center [54, 198] width 39 height 7
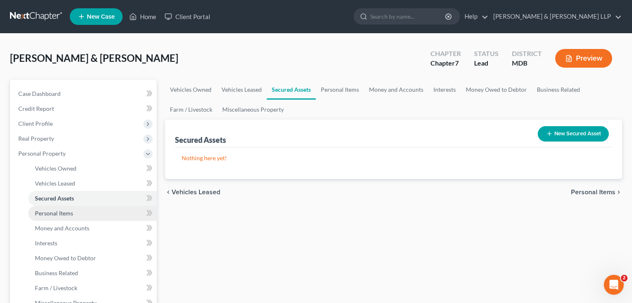
click at [65, 211] on span "Personal Items" at bounding box center [54, 213] width 38 height 7
